Goal: Information Seeking & Learning: Compare options

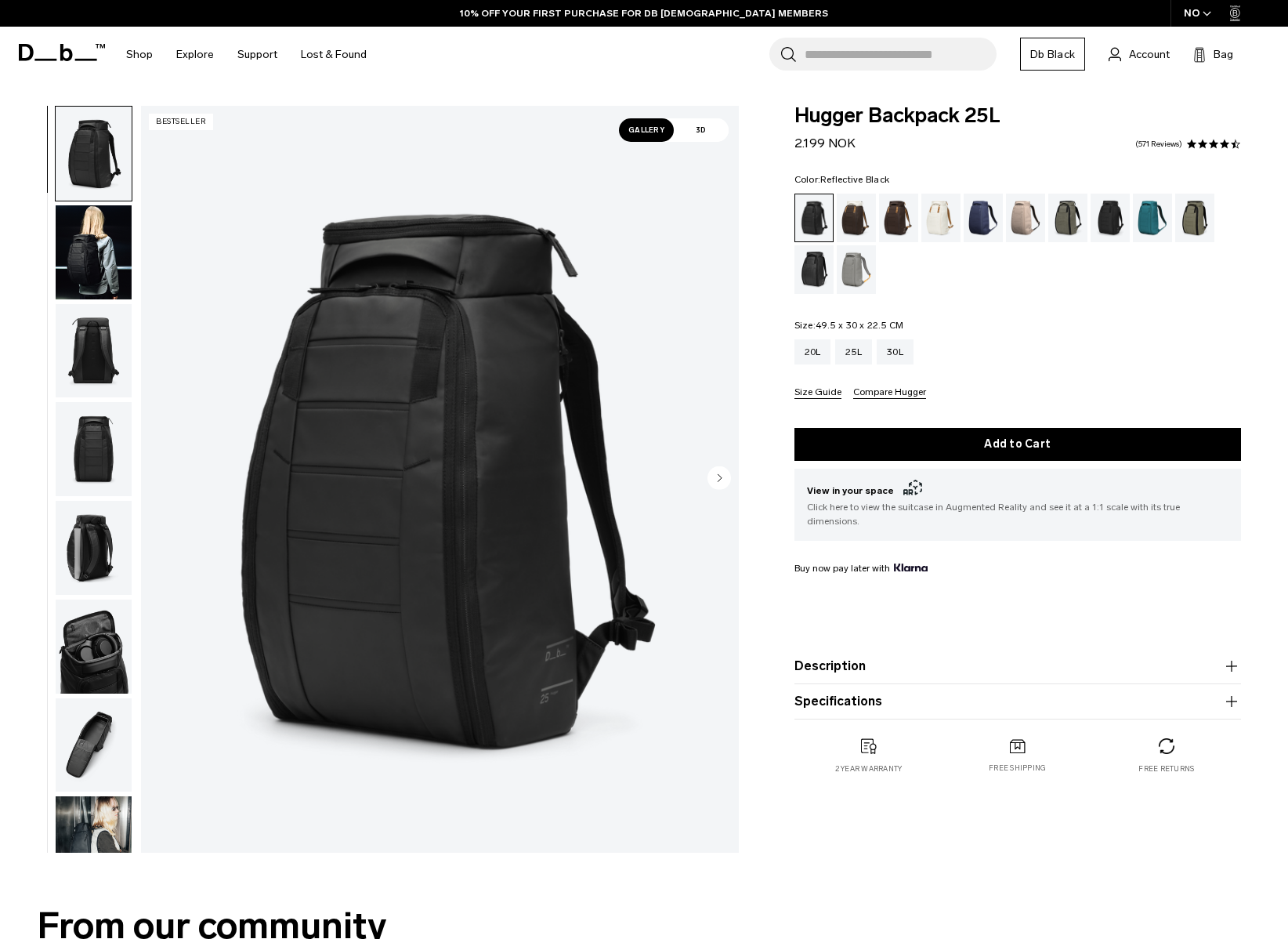
click at [812, 269] on div "Reflective Black" at bounding box center [814, 270] width 40 height 49
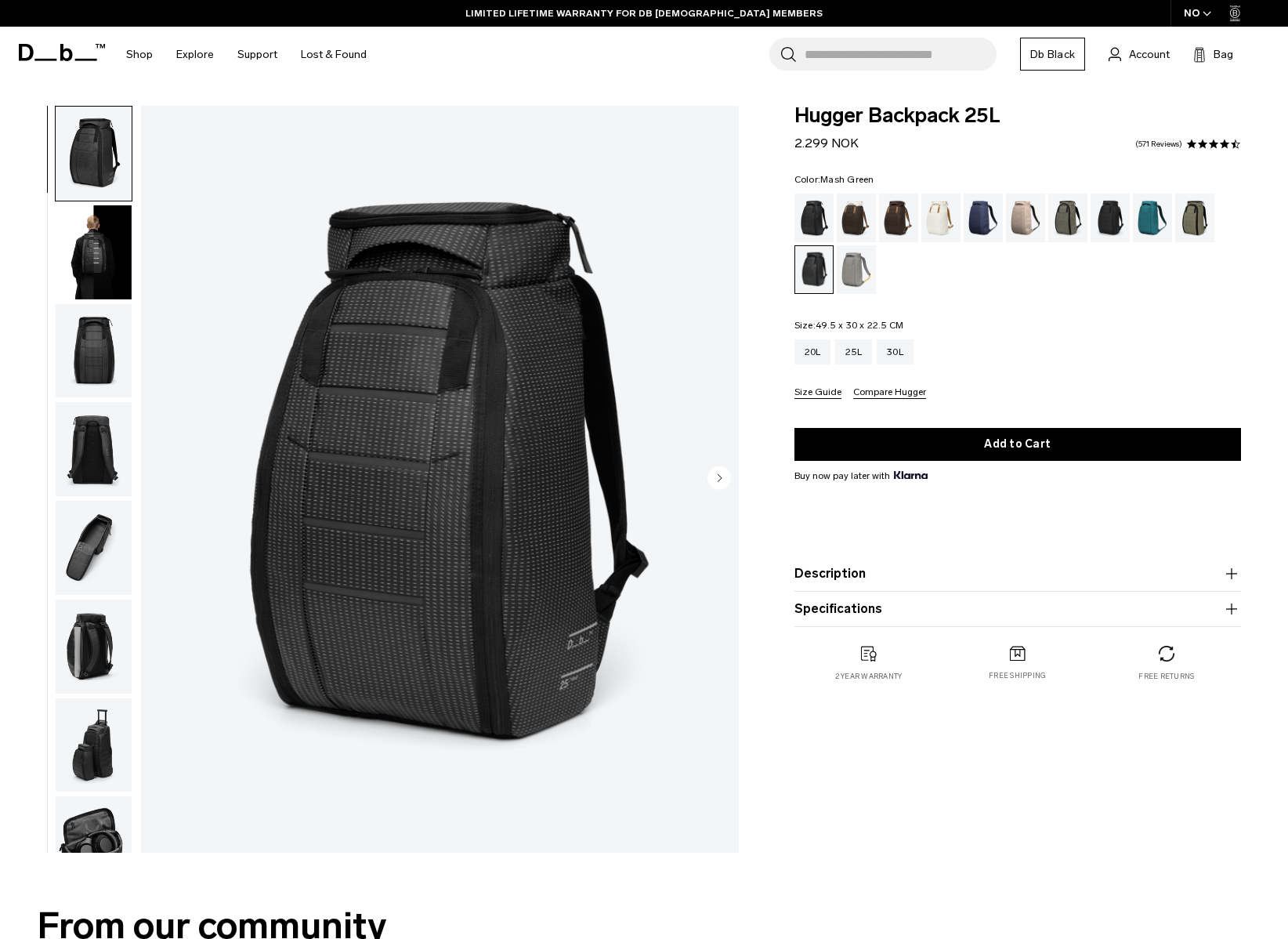
click at [1193, 233] on div "Mash Green" at bounding box center [1195, 218] width 40 height 49
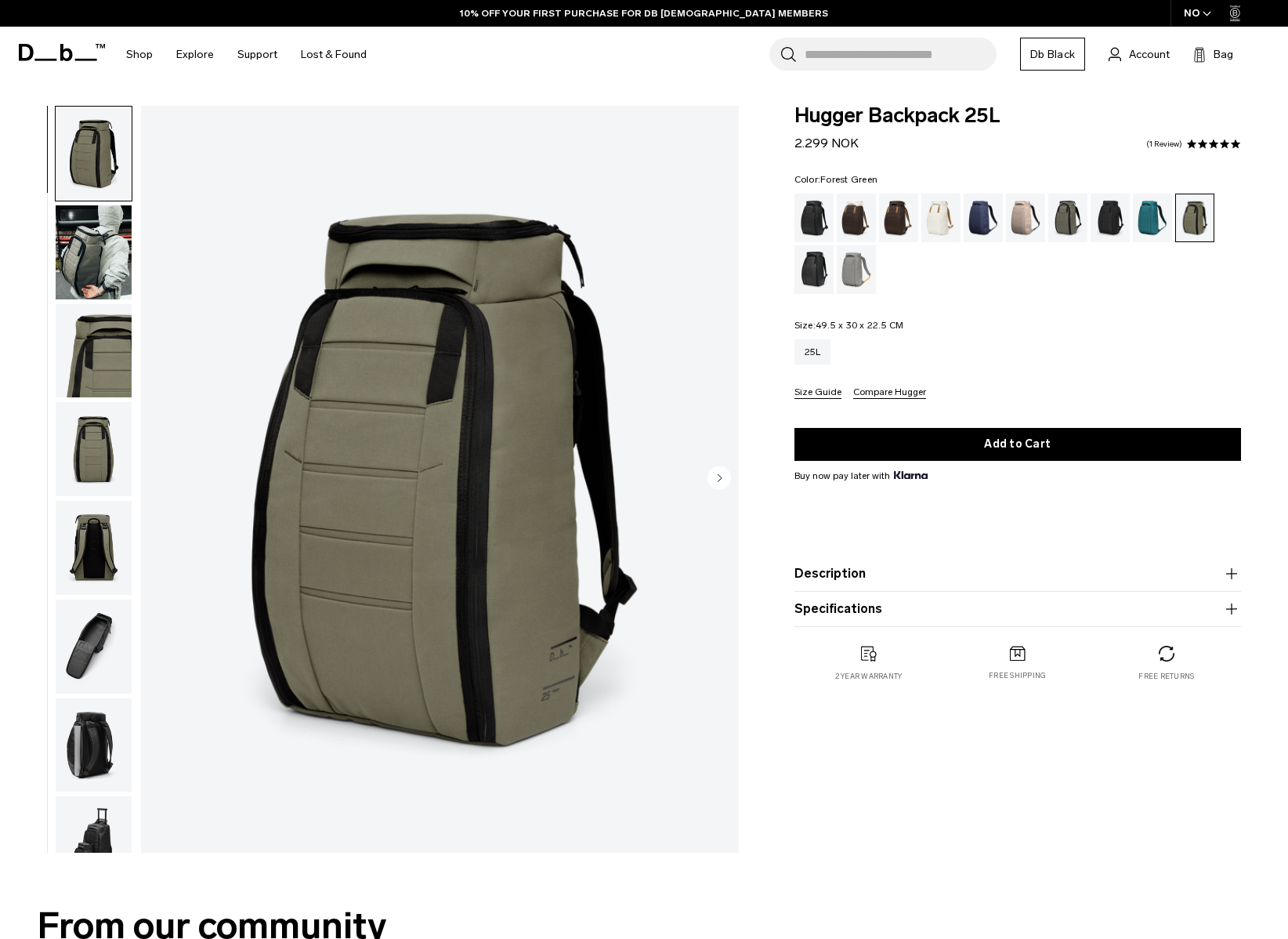
click at [1057, 218] on div "Forest Green" at bounding box center [1068, 218] width 40 height 49
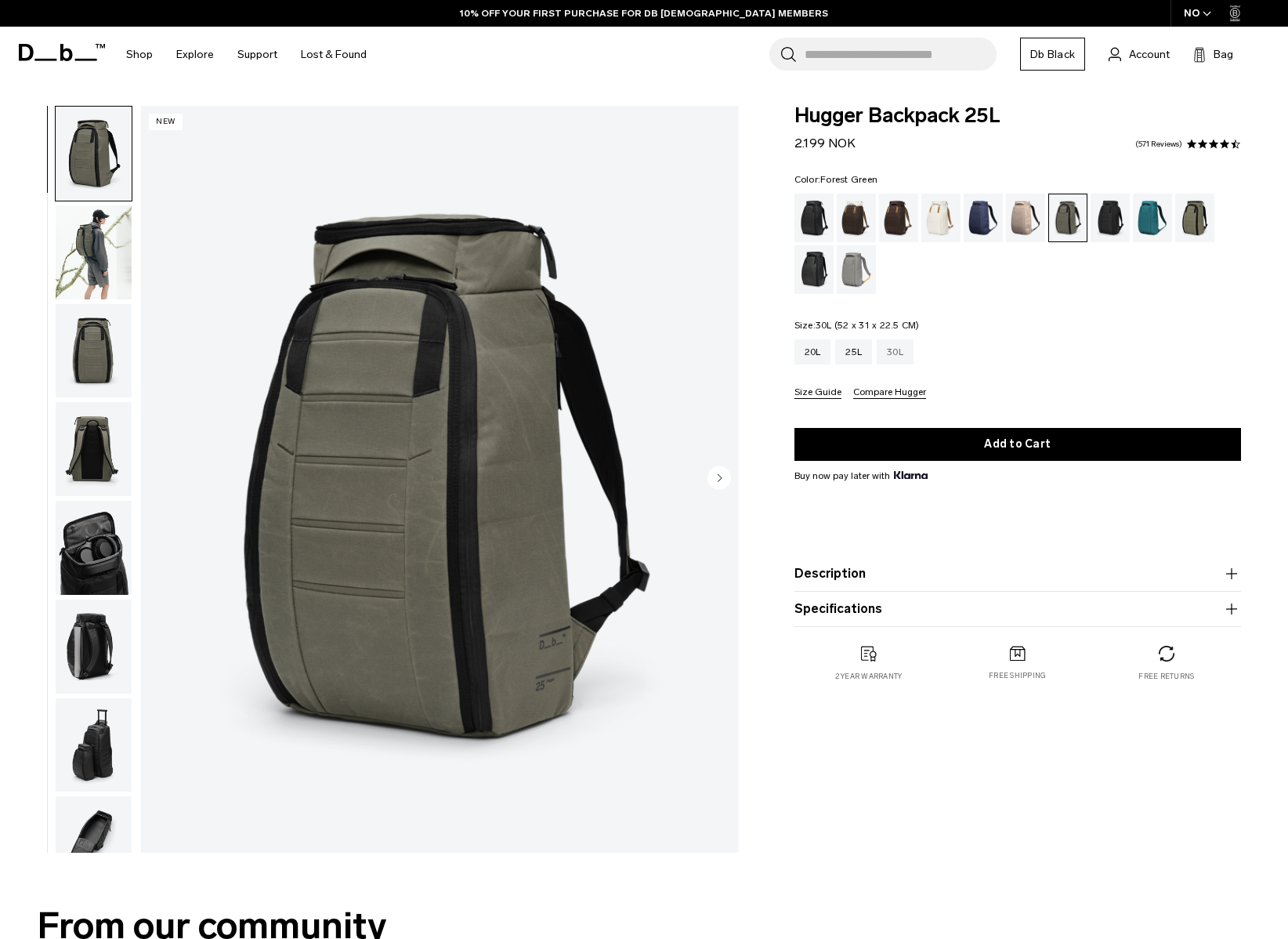
click at [890, 352] on div "30L" at bounding box center [895, 352] width 37 height 25
